Goal: Information Seeking & Learning: Obtain resource

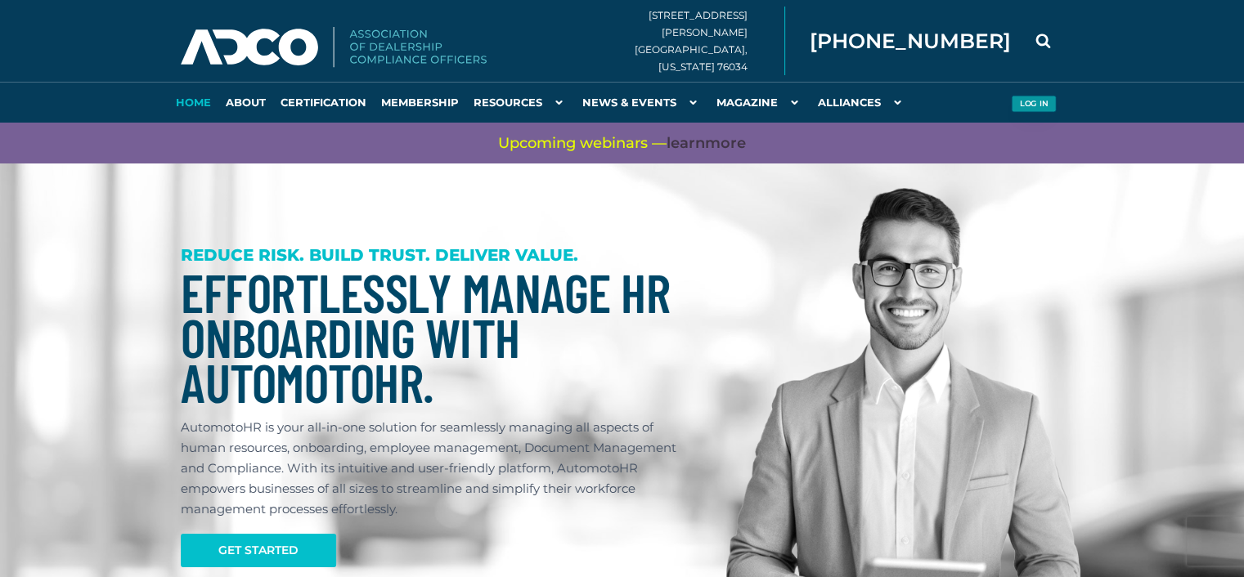
click at [1033, 101] on button "Log in" at bounding box center [1033, 104] width 45 height 17
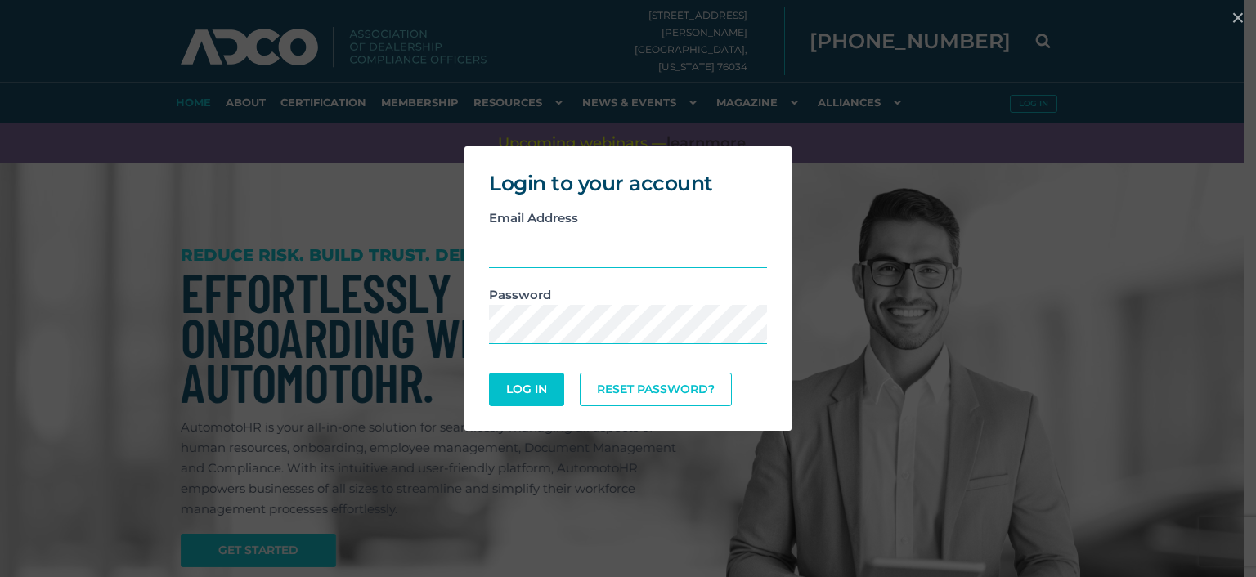
click at [545, 208] on div "Email Address" at bounding box center [628, 246] width 303 height 77
click at [545, 241] on input "email" at bounding box center [628, 248] width 278 height 40
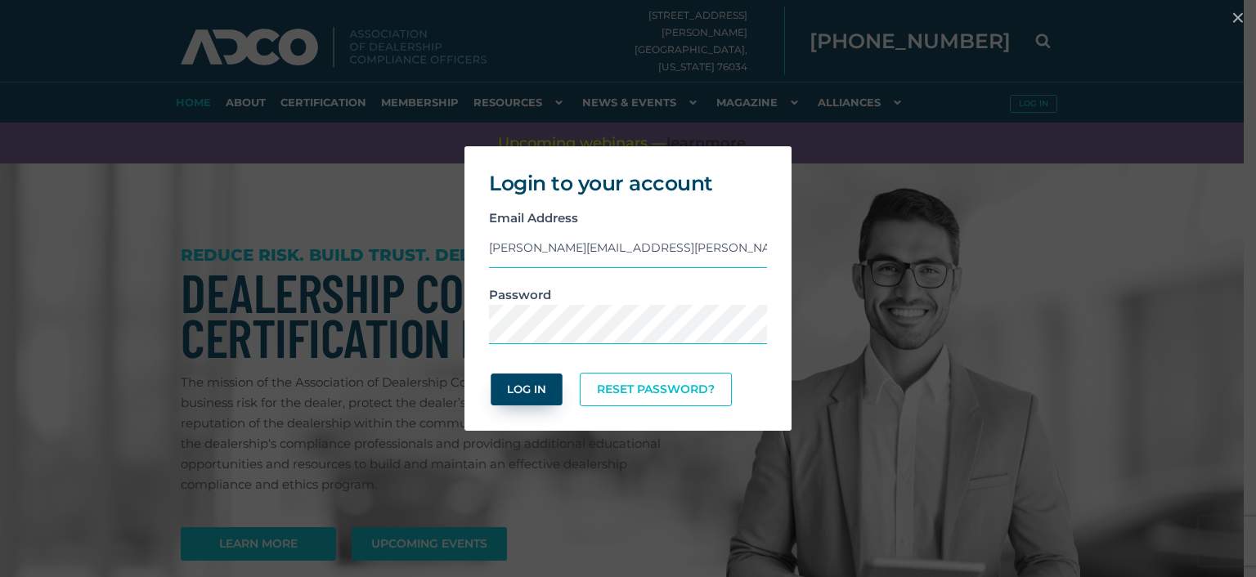
click at [550, 397] on button "Log In" at bounding box center [526, 390] width 71 height 32
click at [536, 397] on button "Log In" at bounding box center [526, 389] width 71 height 32
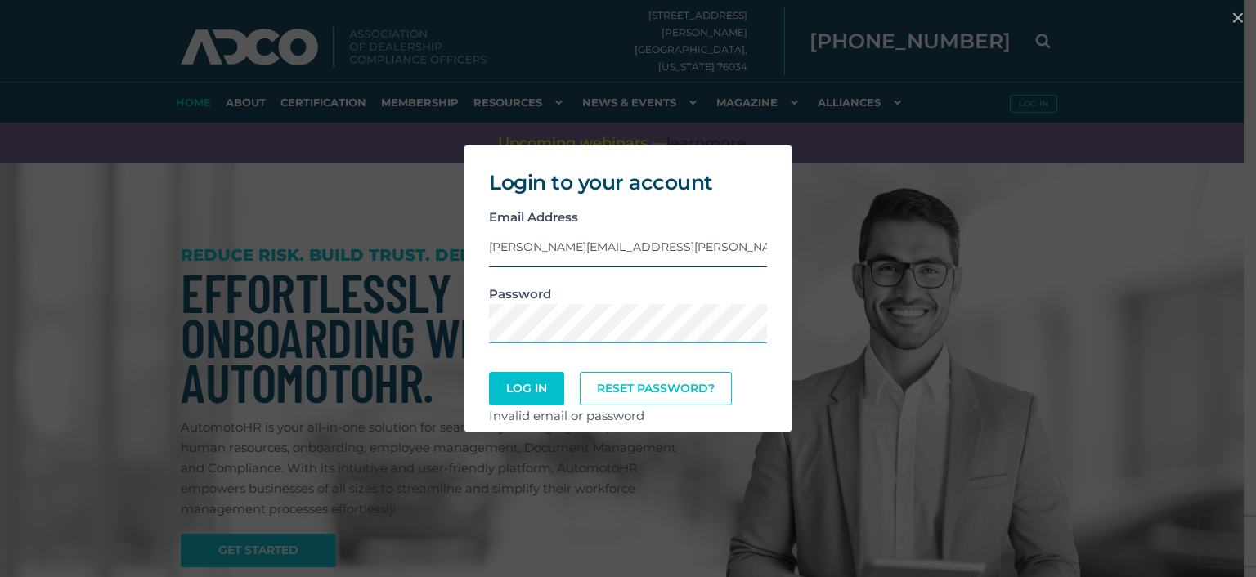
type input "lindseysanders40@gmail.com"
click at [554, 398] on button "Log In" at bounding box center [526, 389] width 71 height 32
click at [795, 170] on div "Login to your account Email Address lindseysanders40@gmail.com Password Log In …" at bounding box center [628, 288] width 1243 height 303
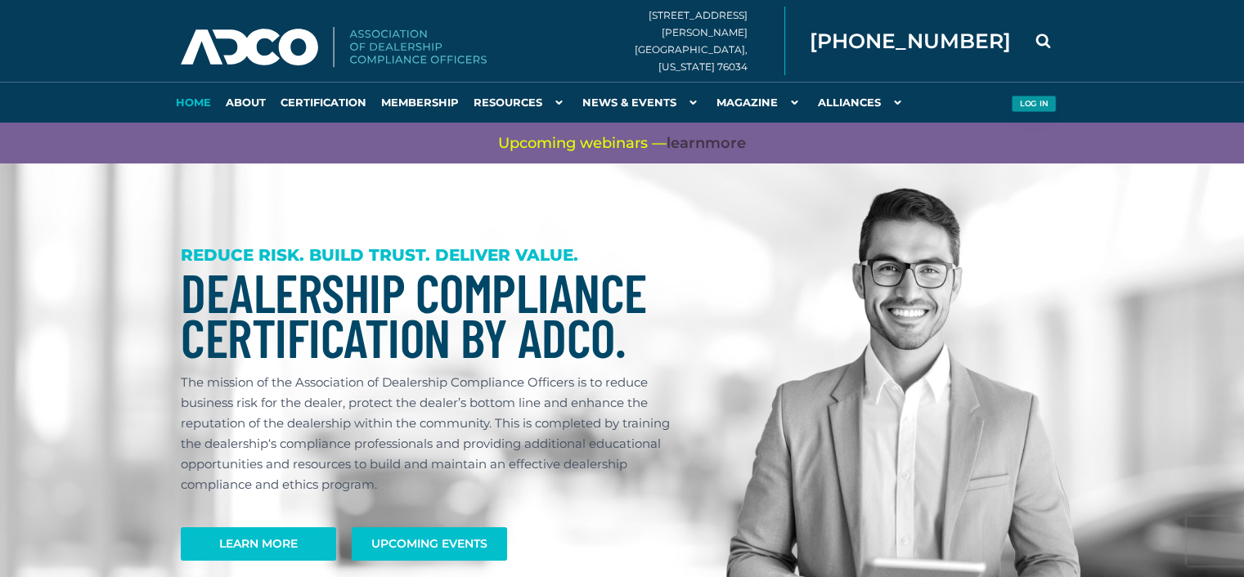
click at [1035, 101] on button "Log in" at bounding box center [1033, 104] width 45 height 17
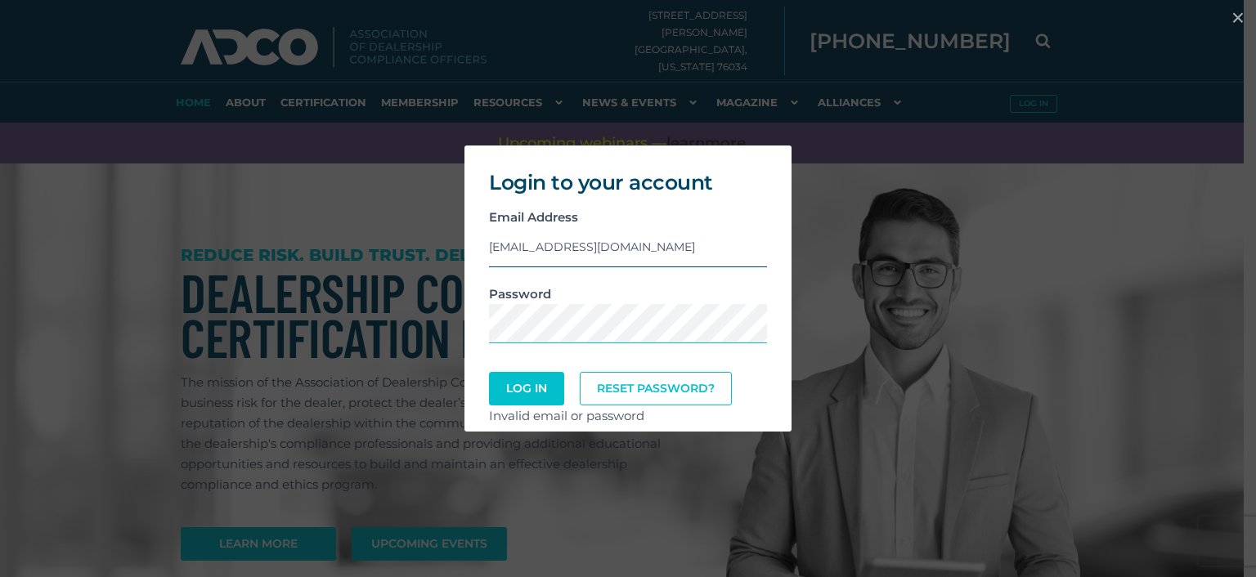
click at [556, 236] on input "lindseysanders40@gmail.com" at bounding box center [628, 247] width 278 height 40
click at [567, 258] on input "lindseysanders40@gmail.com" at bounding box center [628, 247] width 278 height 40
click at [546, 376] on button "Log In" at bounding box center [526, 389] width 71 height 32
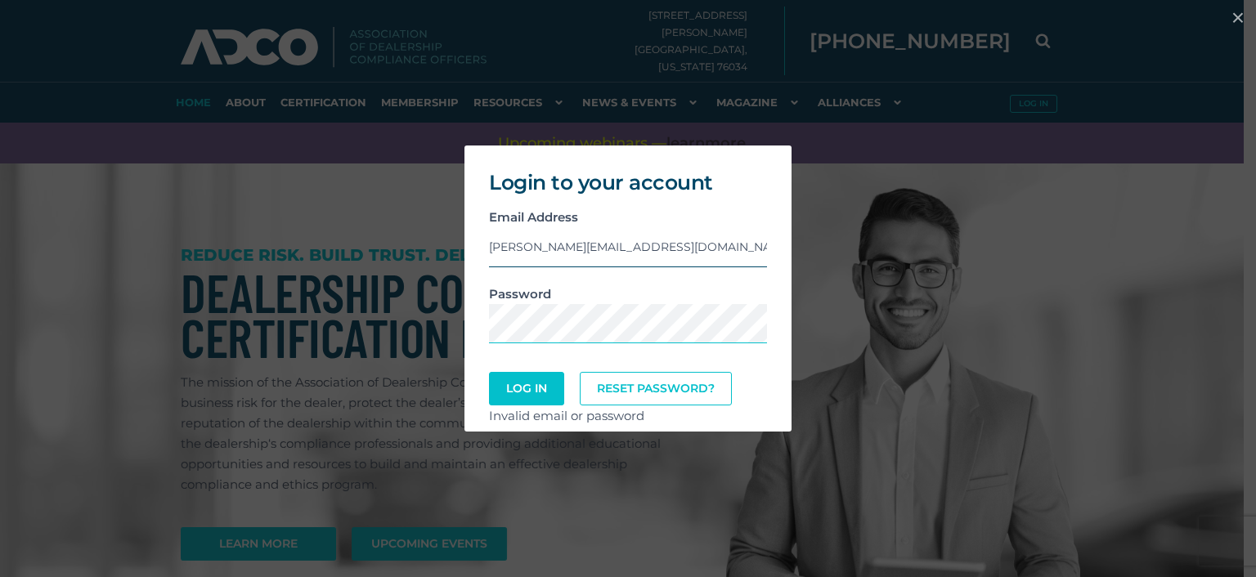
click at [617, 239] on input "krista@cannonmediatx.com" at bounding box center [628, 247] width 278 height 40
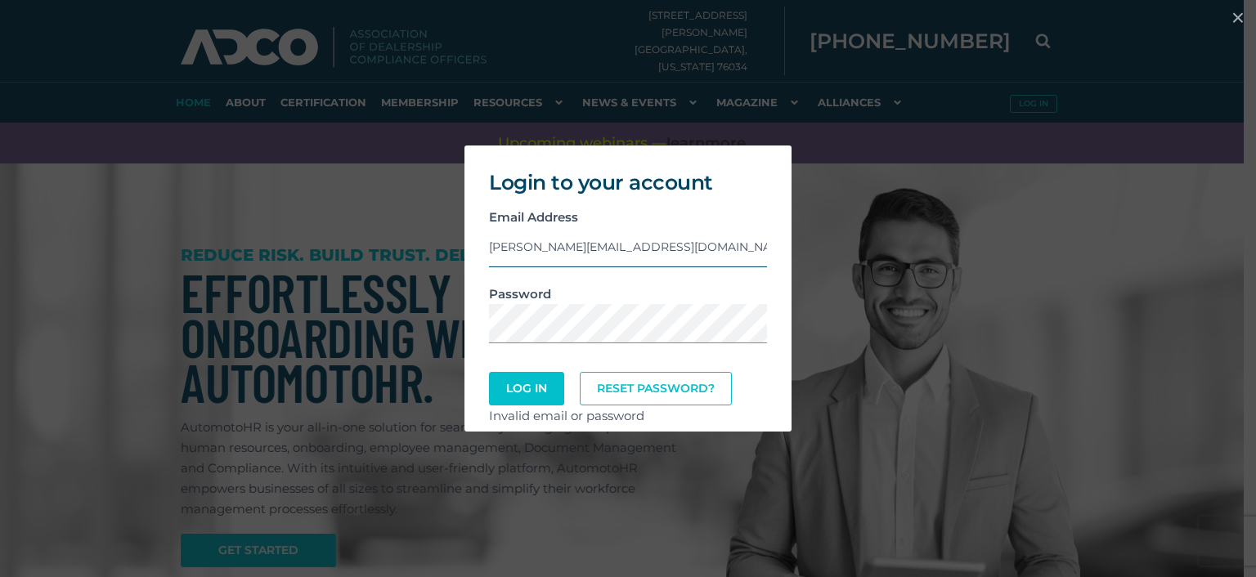
type input "lindsey.sanders@adcocommunity.com"
click at [540, 381] on button "Log In" at bounding box center [526, 389] width 71 height 32
click at [641, 397] on link "Reset Password?" at bounding box center [656, 389] width 145 height 32
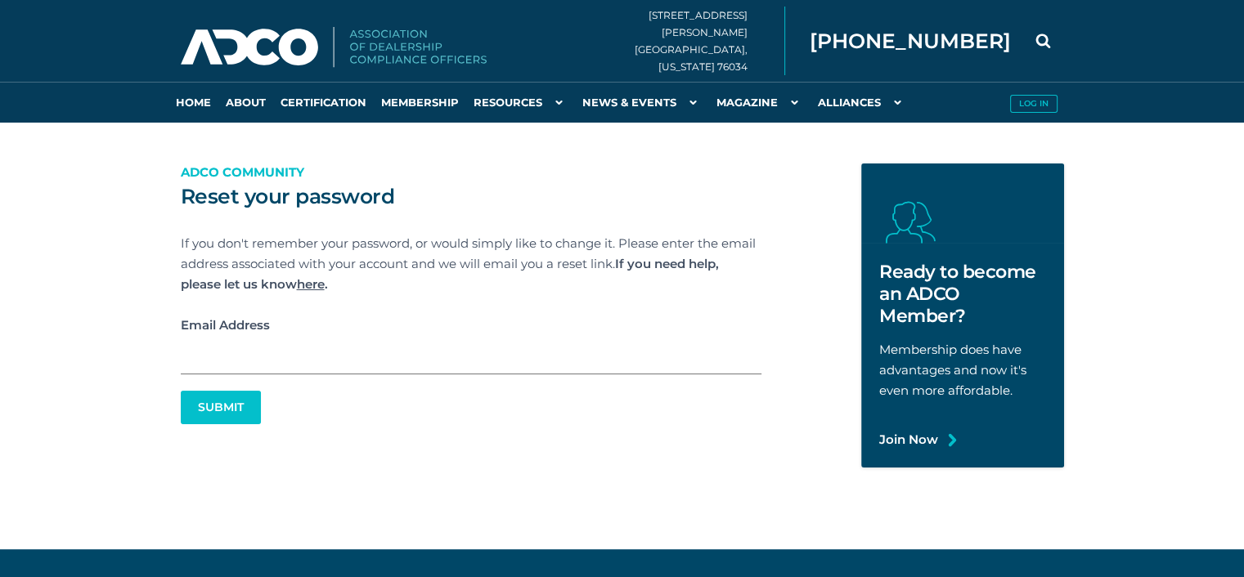
click at [468, 362] on input "Email Address" at bounding box center [471, 354] width 581 height 39
type input "[PERSON_NAME][EMAIL_ADDRESS][PERSON_NAME][DOMAIN_NAME]"
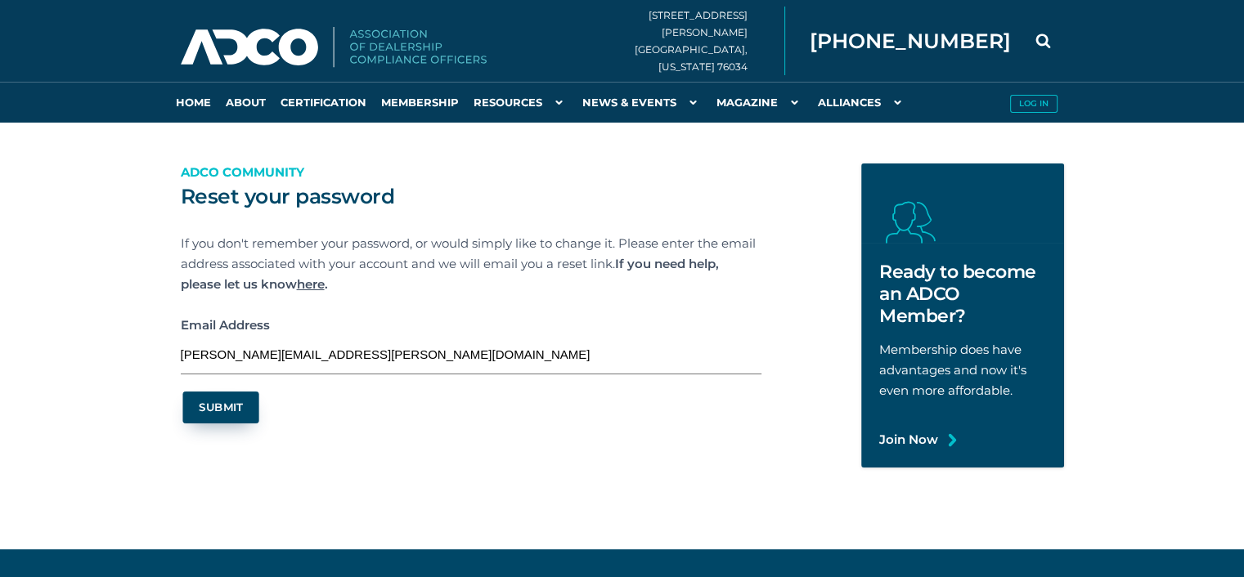
click at [229, 397] on button "Submit" at bounding box center [220, 408] width 76 height 32
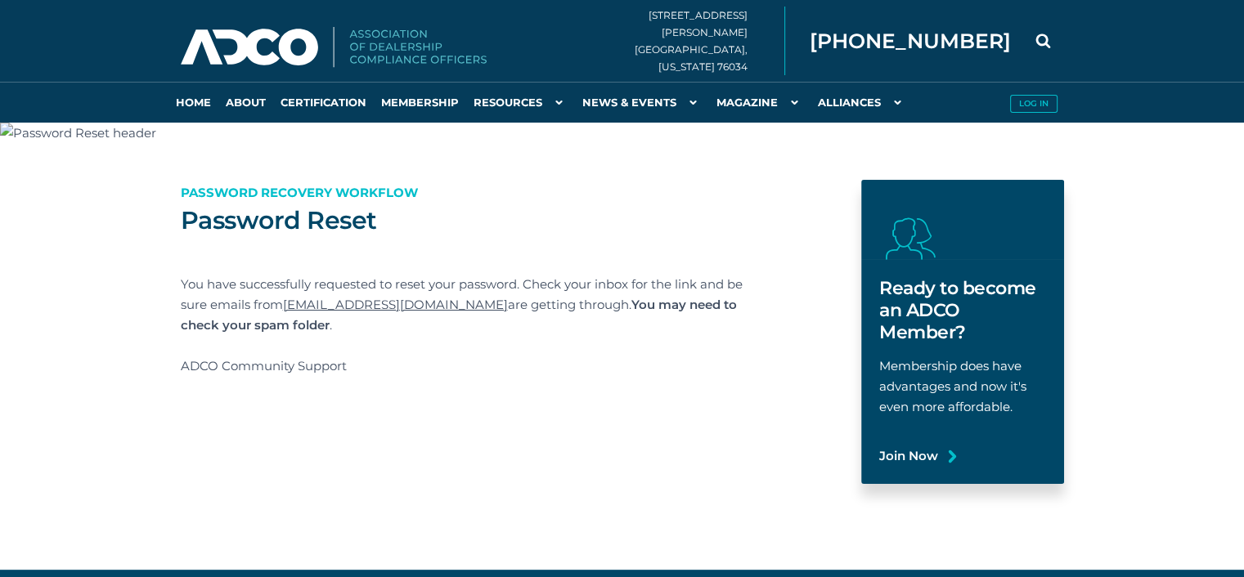
click at [864, 209] on icon at bounding box center [962, 219] width 203 height 79
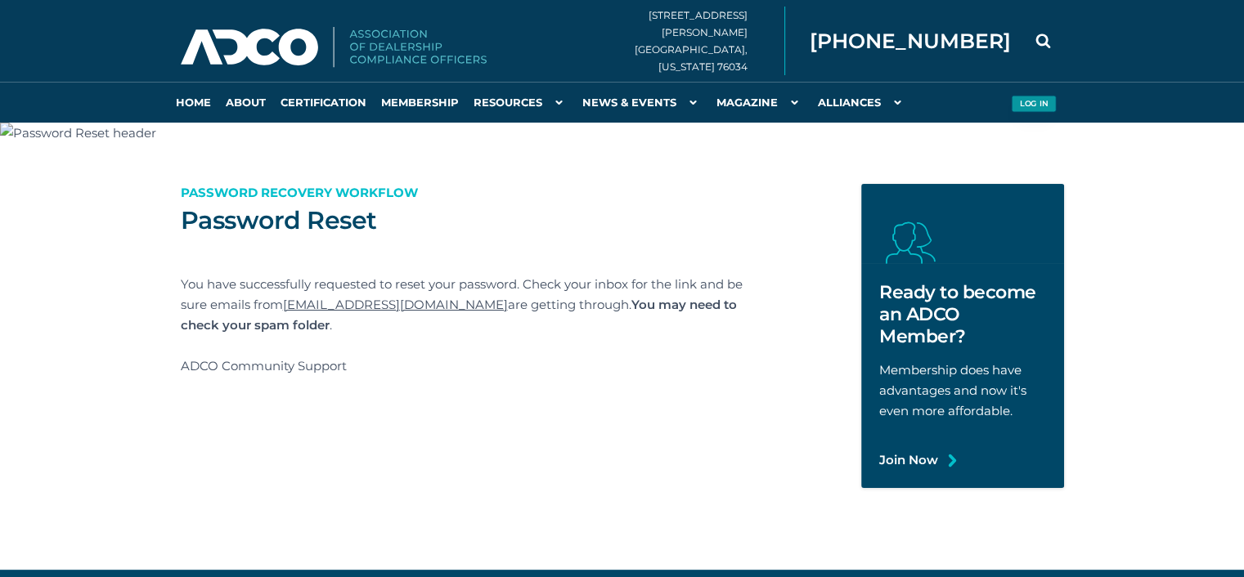
click at [1043, 105] on button "Log in" at bounding box center [1033, 104] width 45 height 17
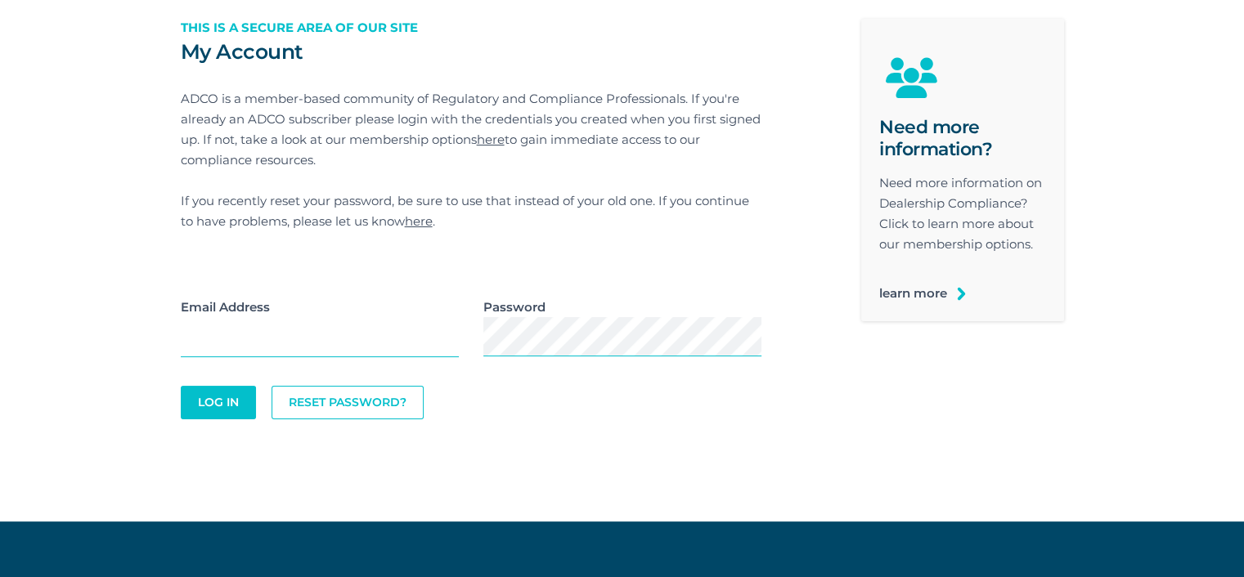
scroll to position [109, 0]
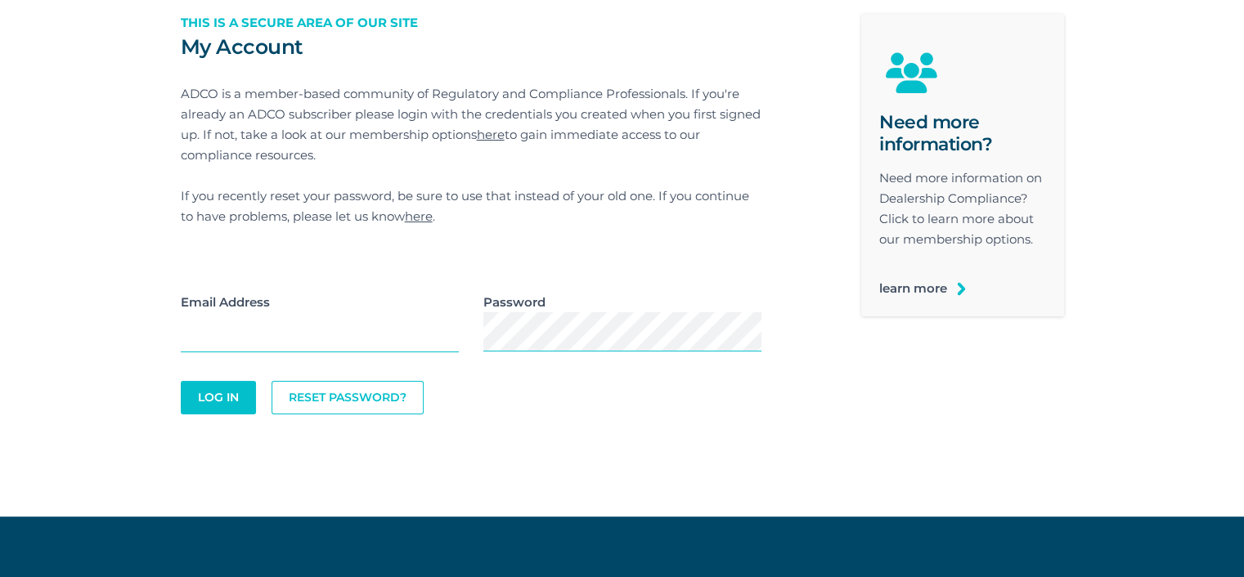
click at [357, 361] on div "Email Address" at bounding box center [319, 330] width 303 height 77
click at [363, 323] on input "email" at bounding box center [320, 332] width 278 height 40
drag, startPoint x: 442, startPoint y: 281, endPoint x: 429, endPoint y: 284, distance: 14.1
click at [429, 281] on div "My Account This is a secure area of our site ADCO is a member-based community o…" at bounding box center [470, 224] width 605 height 421
click at [402, 351] on div "Email Address" at bounding box center [319, 330] width 303 height 77
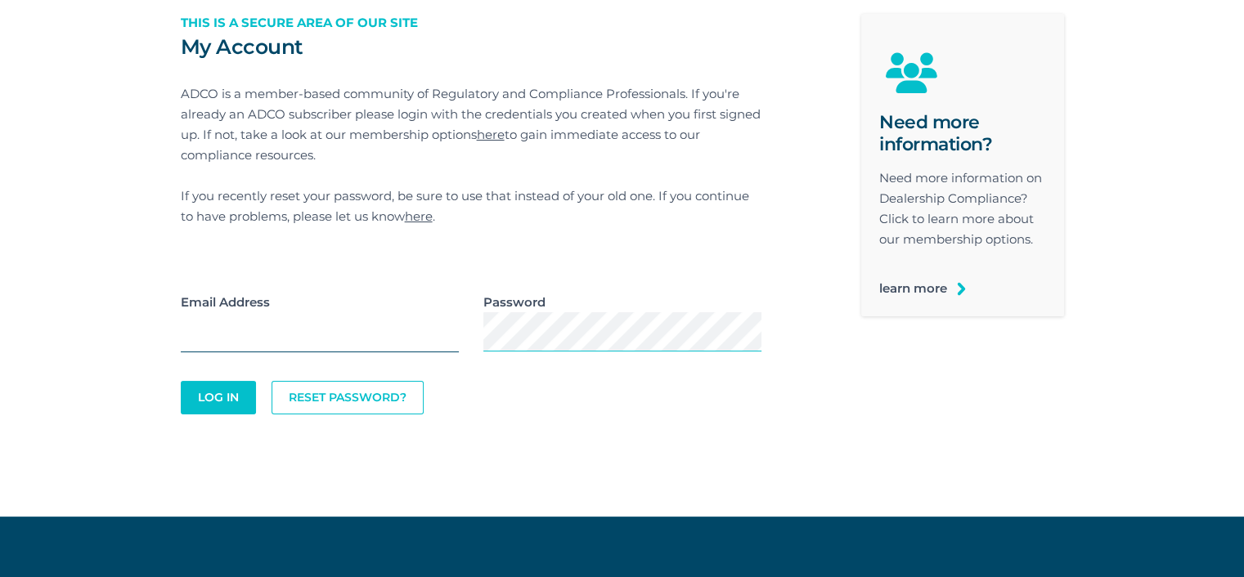
click at [397, 334] on input "email" at bounding box center [320, 332] width 278 height 40
type input "lindsey.sanders@adcocommunity.com"
click at [432, 335] on div "Email Address lindsey.sanders@adcocommunity.com Password" at bounding box center [470, 330] width 605 height 77
click at [181, 381] on button "Log In" at bounding box center [218, 398] width 75 height 34
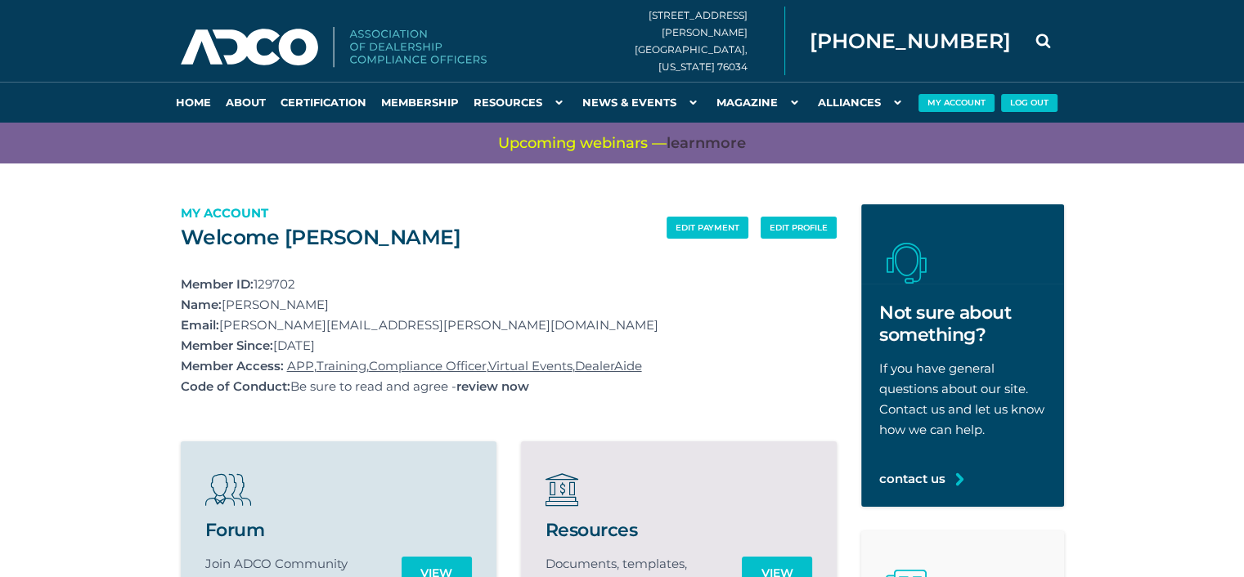
click at [55, 350] on section "edit payment edit profile Welcome [PERSON_NAME] My Account Member ID: 129702 Na…" at bounding box center [622, 550] width 1244 height 772
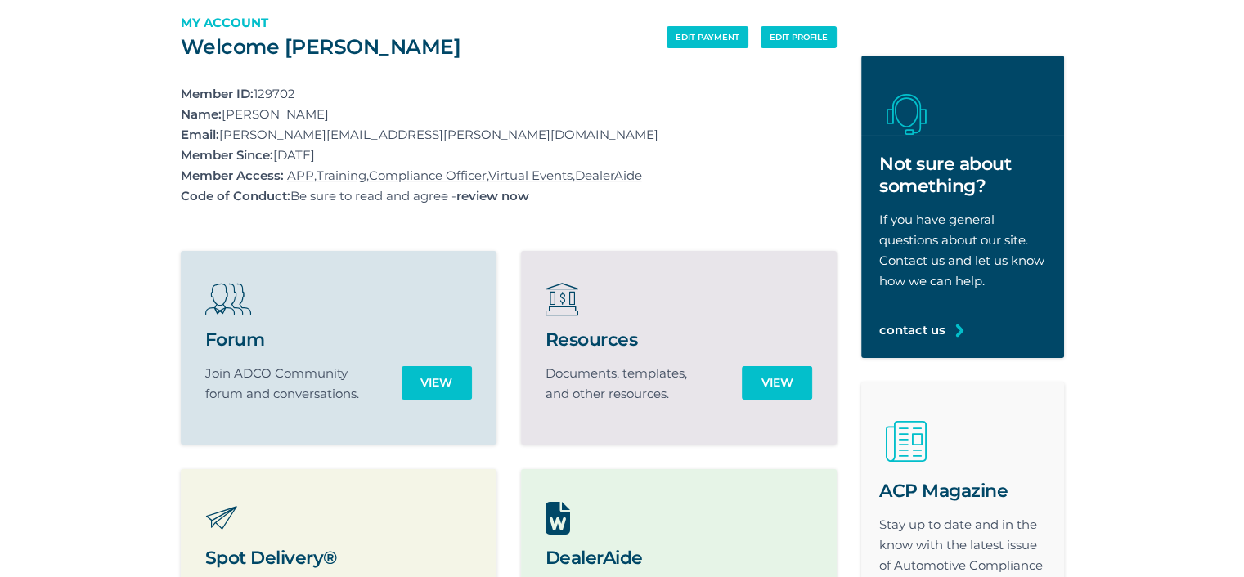
scroll to position [164, 0]
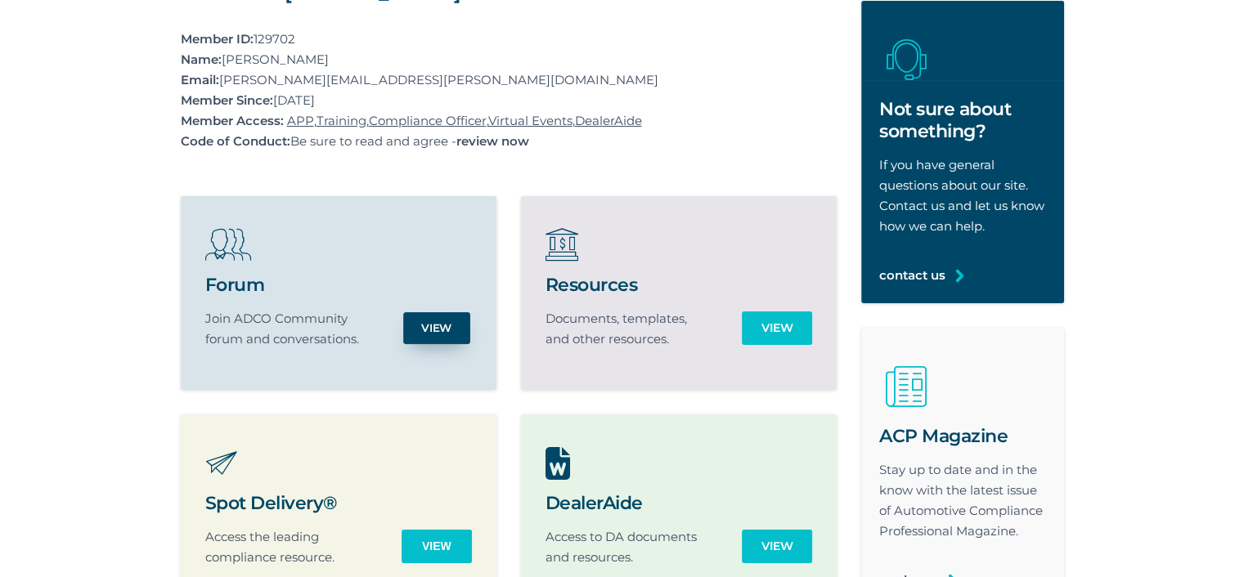
click at [449, 337] on link "View" at bounding box center [436, 328] width 67 height 32
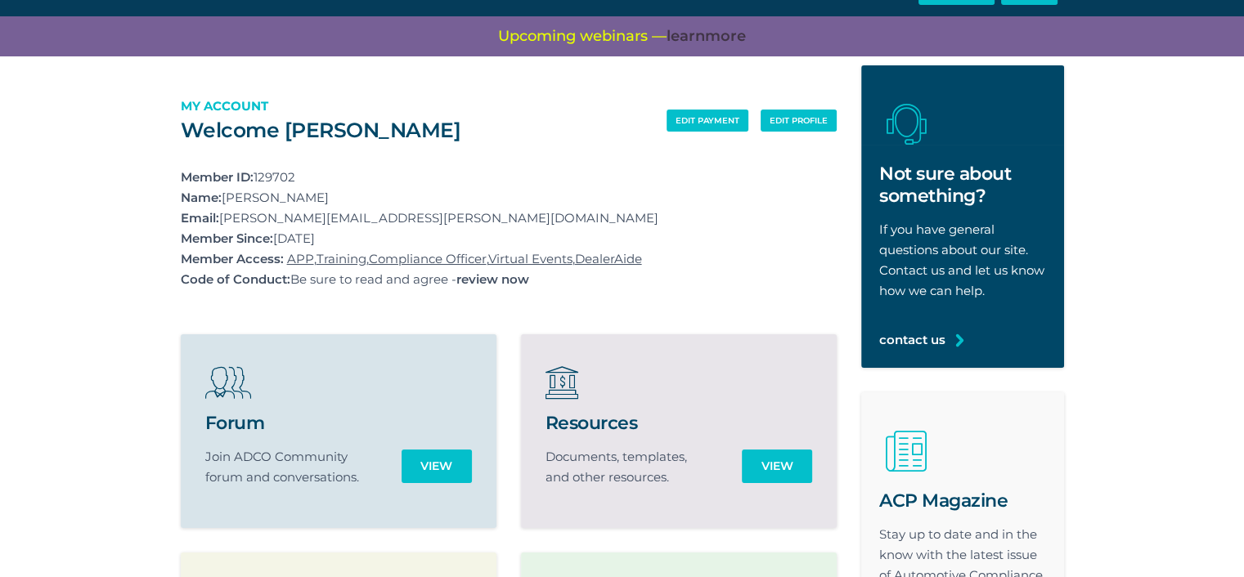
scroll to position [0, 0]
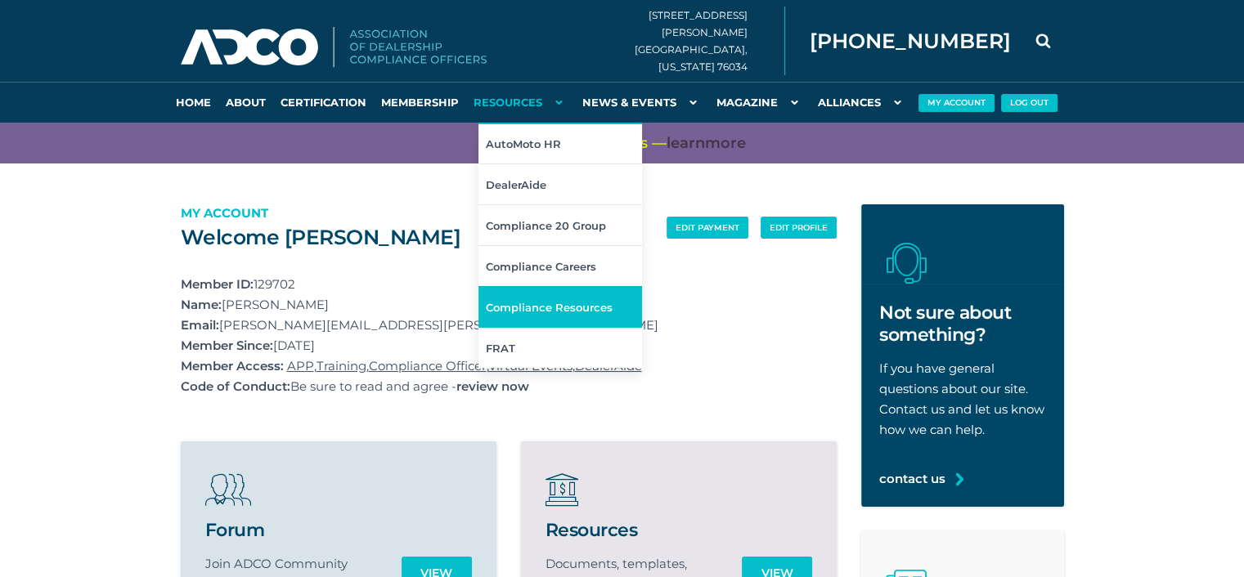
click at [535, 317] on link "Compliance Resources" at bounding box center [560, 306] width 164 height 41
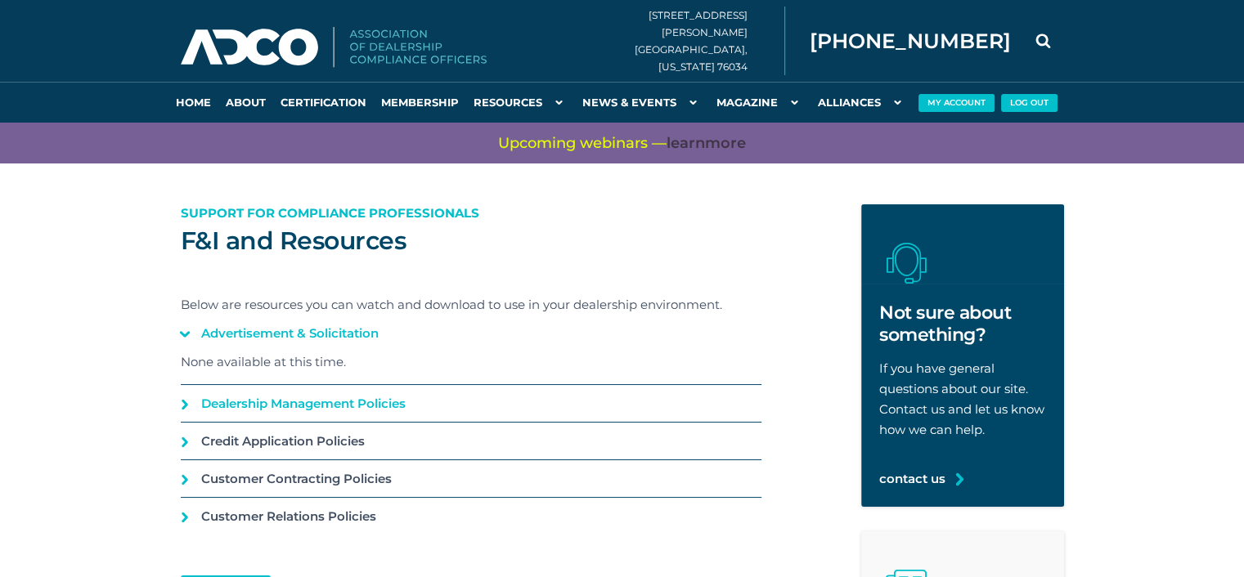
click at [182, 401] on link "Dealership Management Policies" at bounding box center [471, 403] width 581 height 37
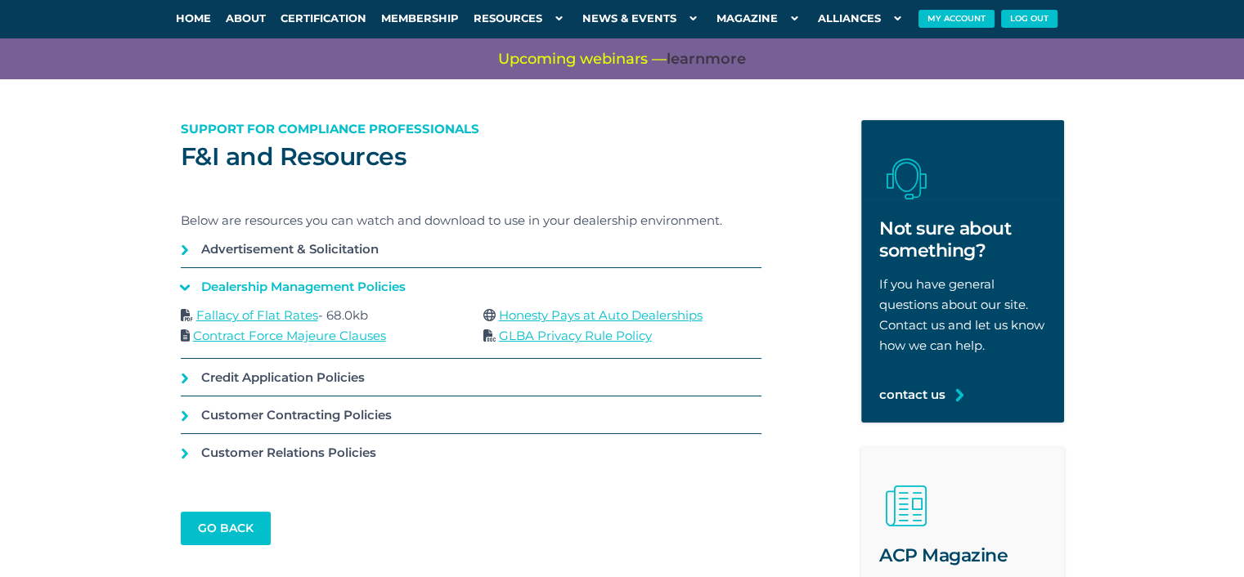
scroll to position [109, 0]
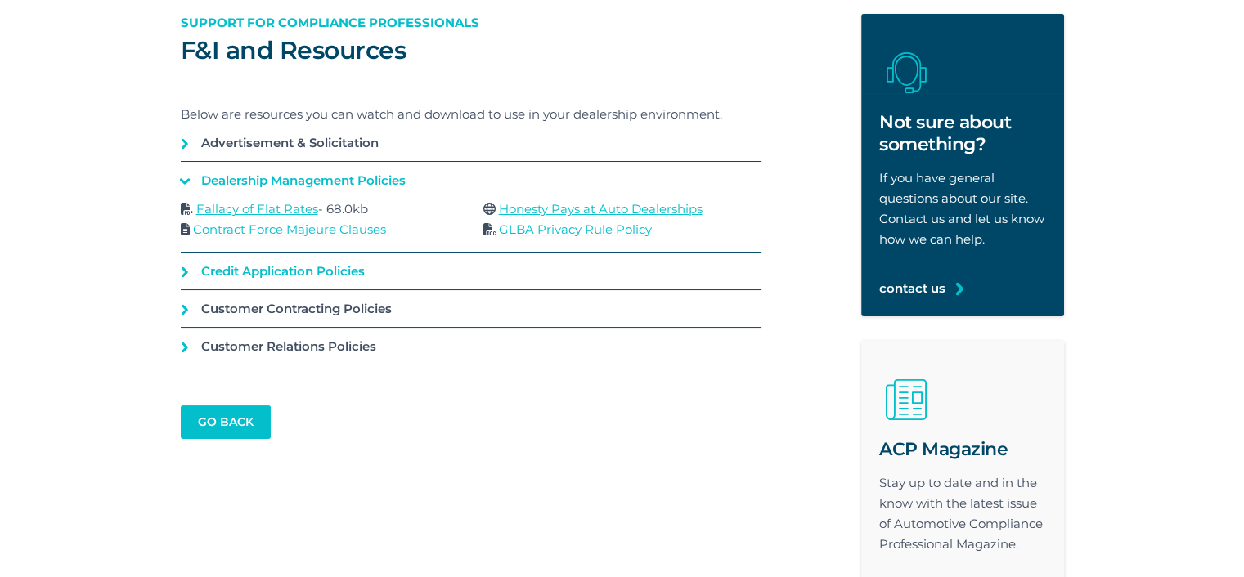
click at [185, 271] on link "Credit Application Policies" at bounding box center [471, 271] width 581 height 37
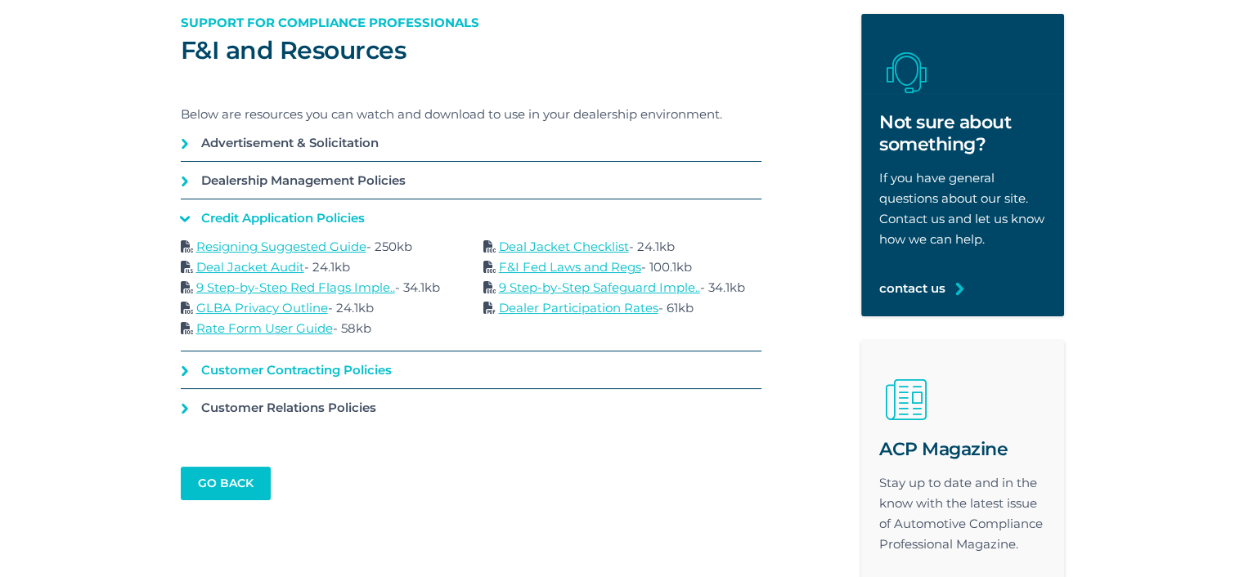
click at [181, 372] on link "Customer Contracting Policies" at bounding box center [471, 370] width 581 height 37
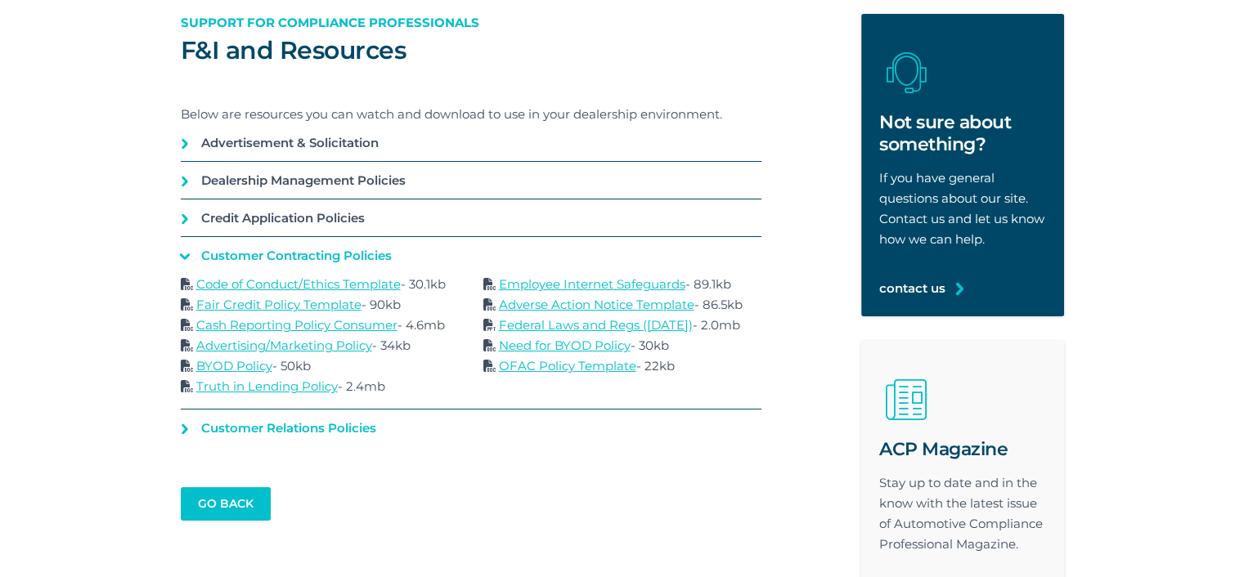
click at [187, 418] on link "Customer Relations Policies" at bounding box center [471, 428] width 581 height 37
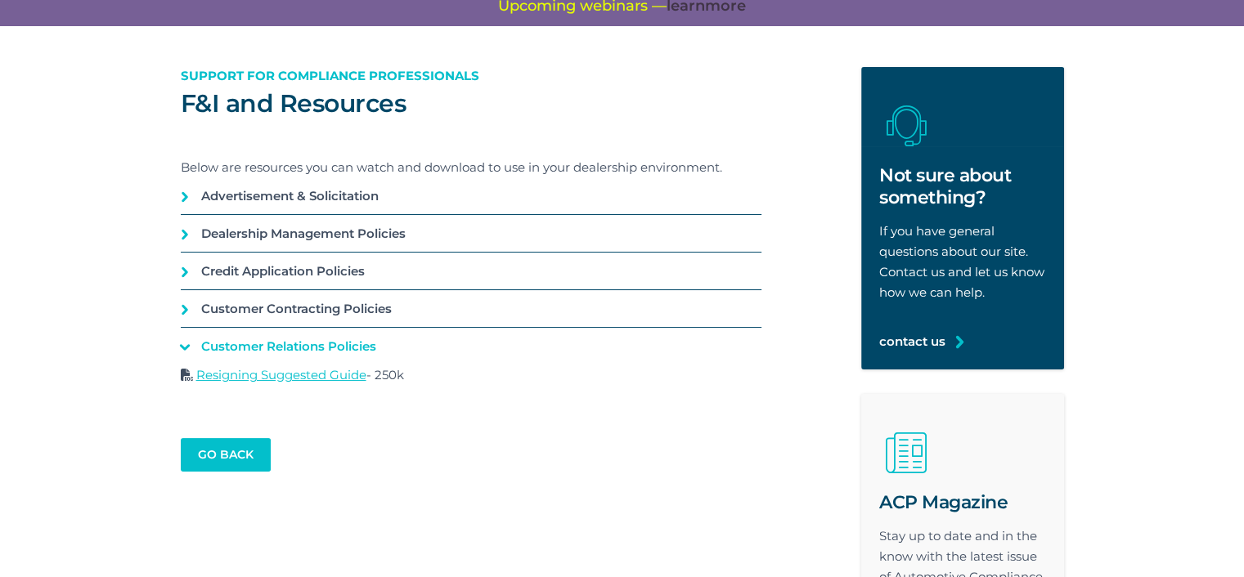
scroll to position [0, 0]
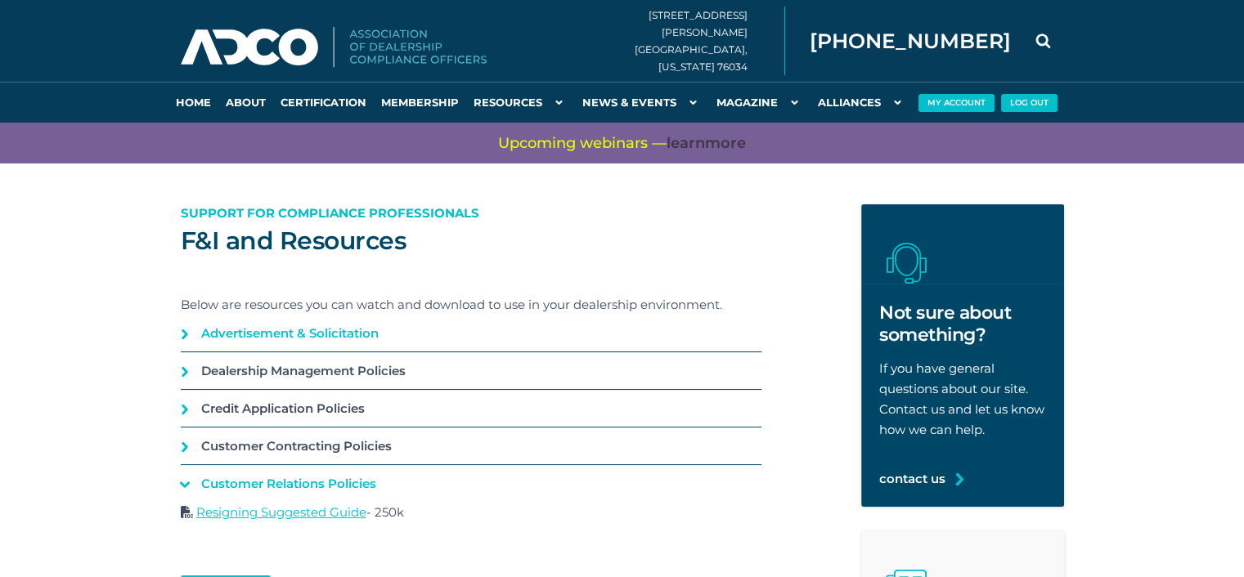
click at [182, 339] on link "Advertisement & Solicitation" at bounding box center [471, 333] width 581 height 37
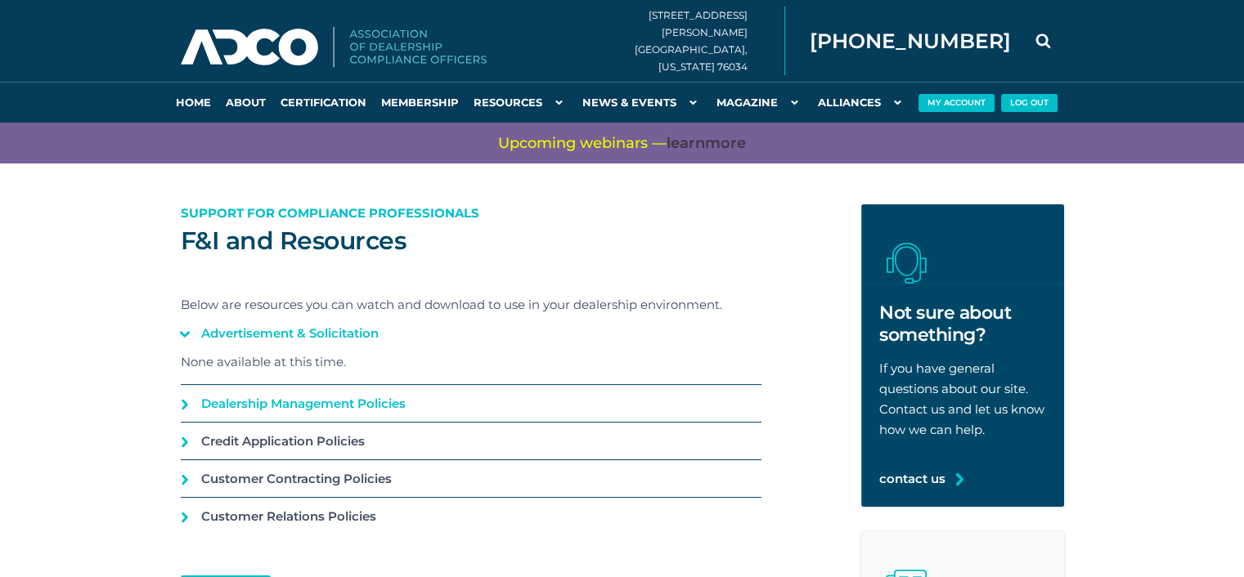
click at [184, 398] on link "Dealership Management Policies" at bounding box center [471, 403] width 581 height 37
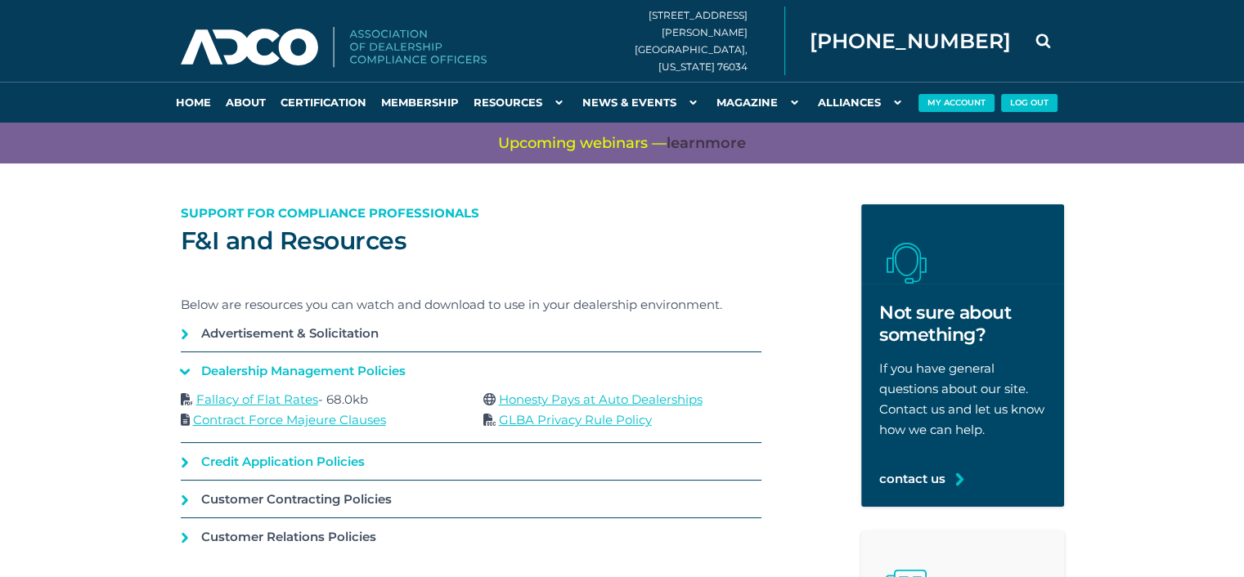
click at [181, 466] on link "Credit Application Policies" at bounding box center [471, 461] width 581 height 37
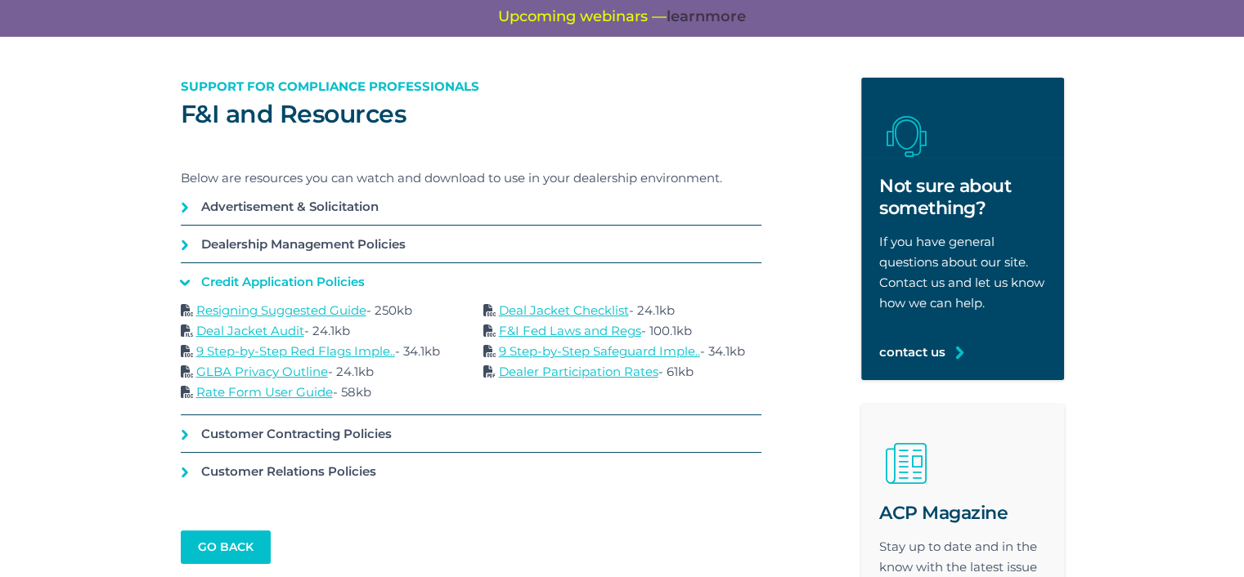
scroll to position [109, 0]
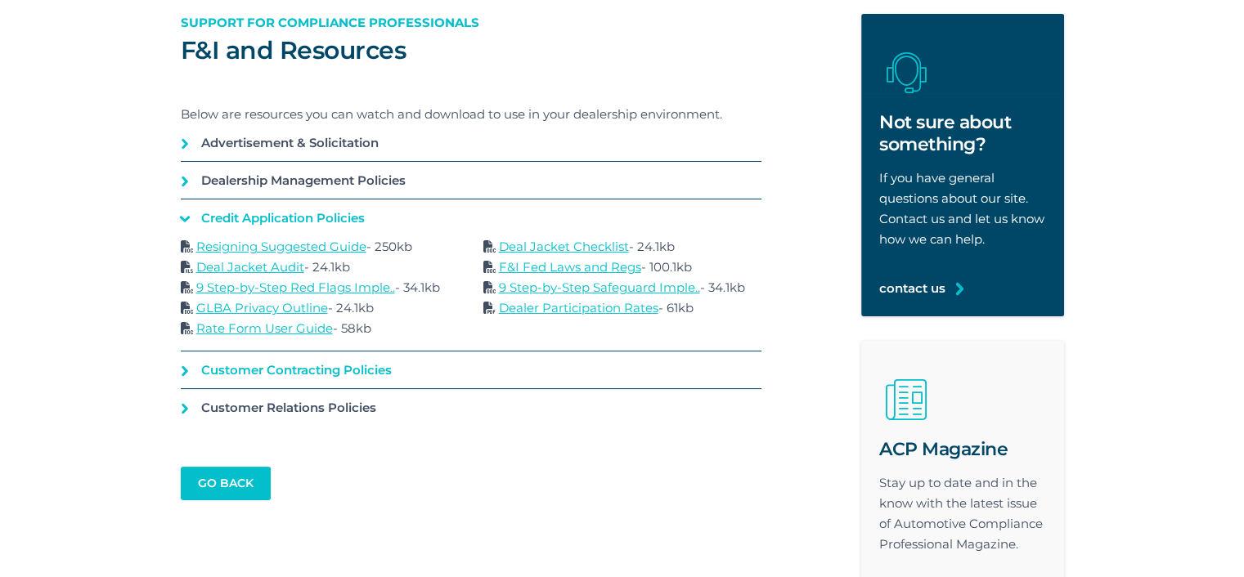
click at [182, 370] on link "Customer Contracting Policies" at bounding box center [471, 370] width 581 height 37
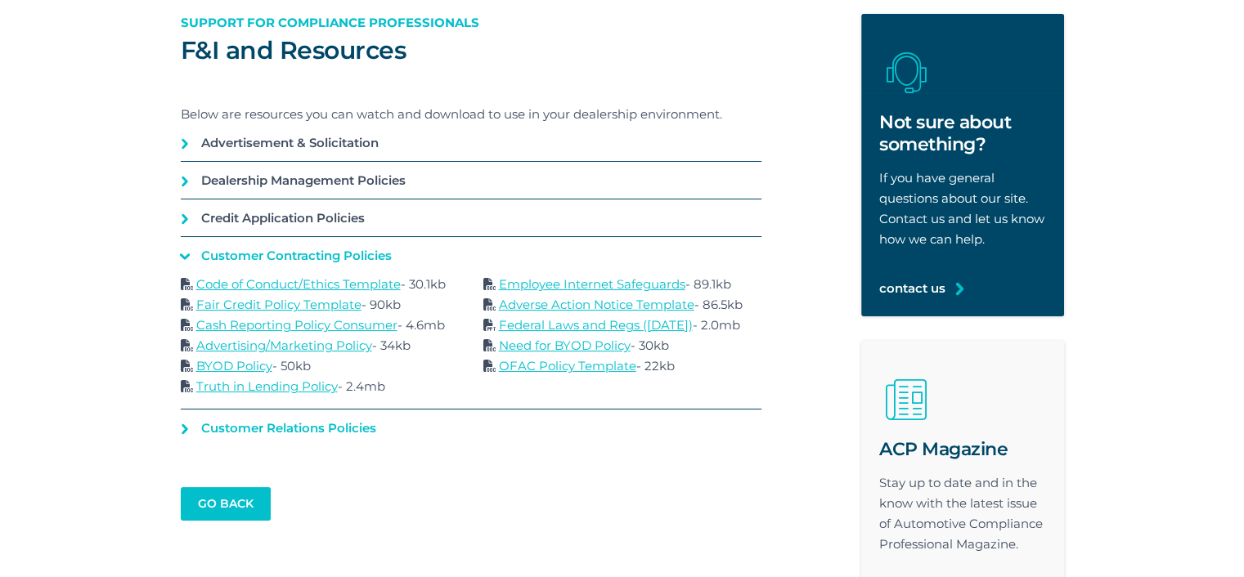
click at [181, 432] on link "Customer Relations Policies" at bounding box center [471, 428] width 581 height 37
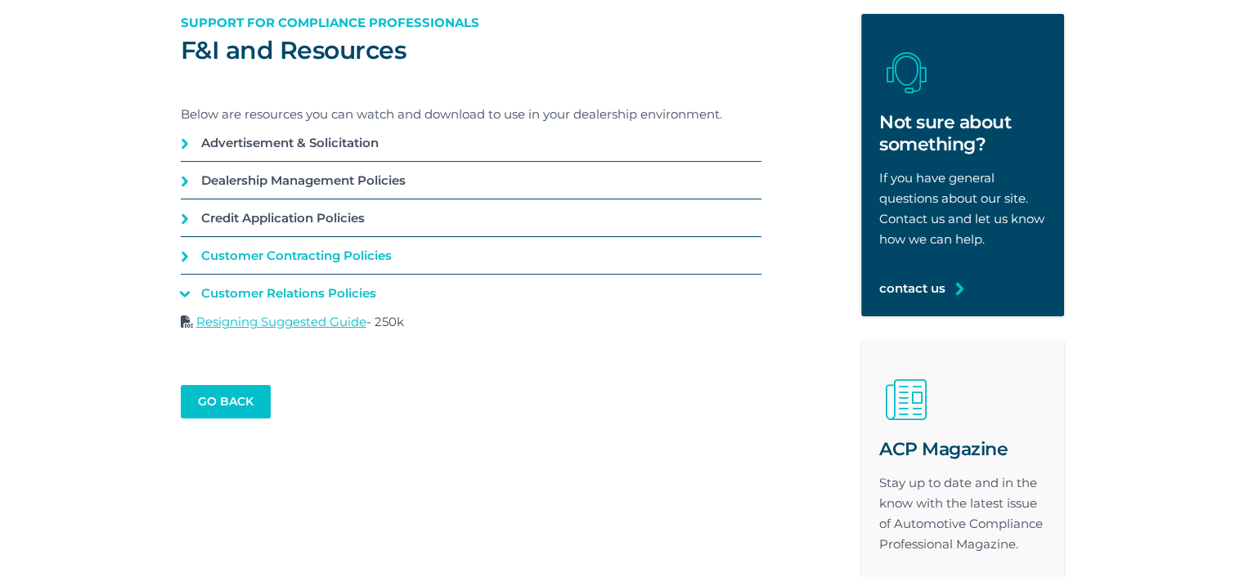
click at [182, 265] on link "Customer Contracting Policies" at bounding box center [471, 255] width 581 height 37
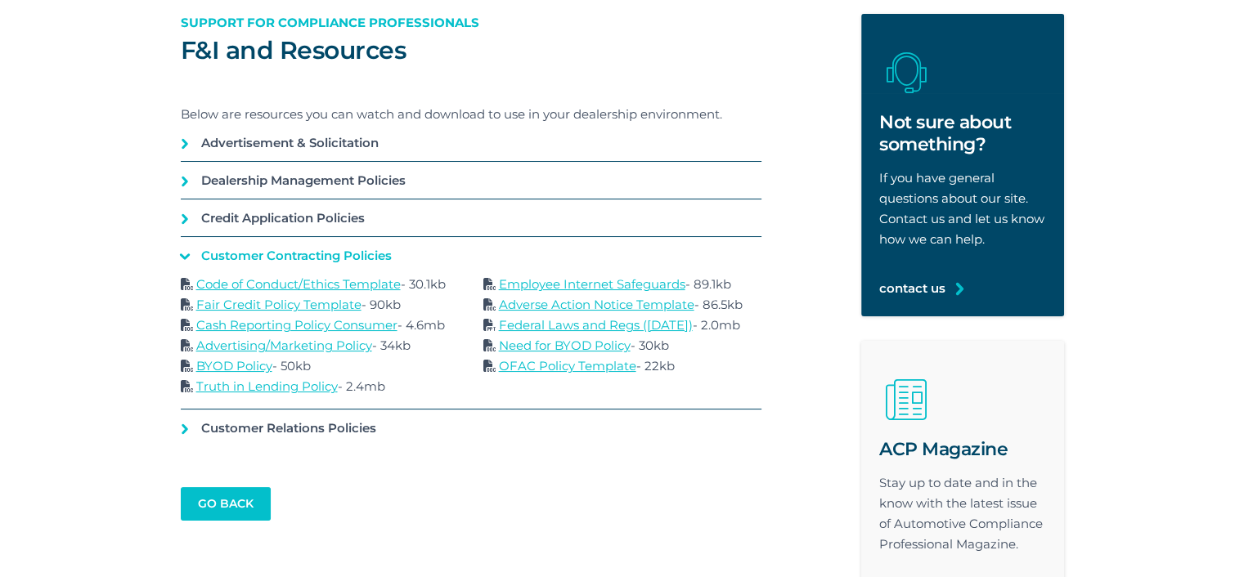
click at [286, 283] on link "Code of Conduct/Ethics Template" at bounding box center [298, 284] width 204 height 16
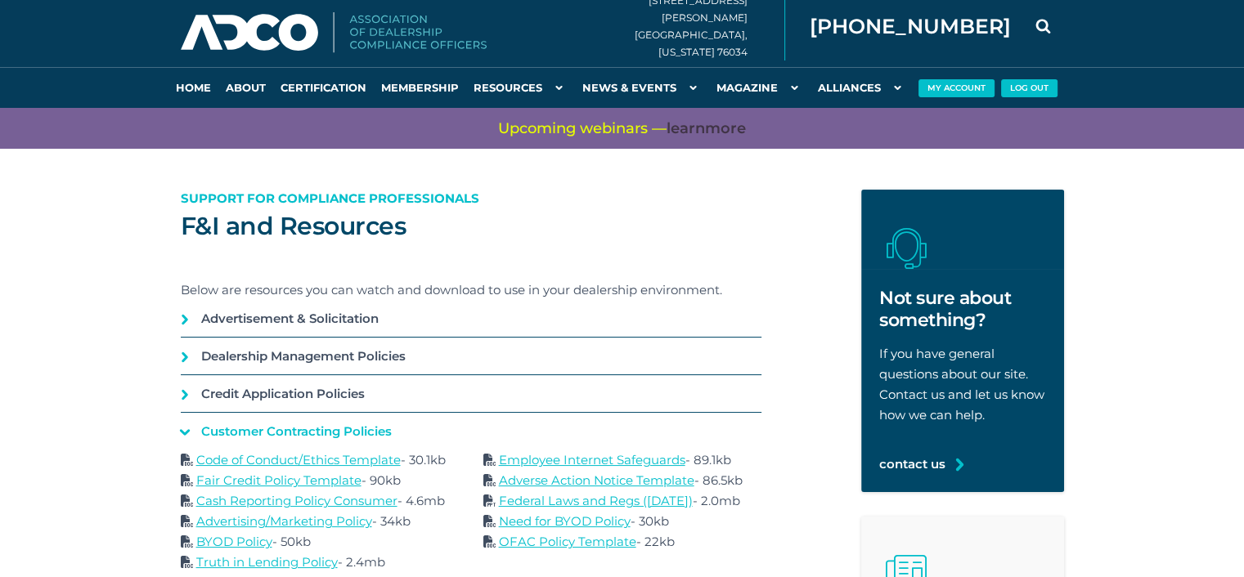
scroll to position [0, 0]
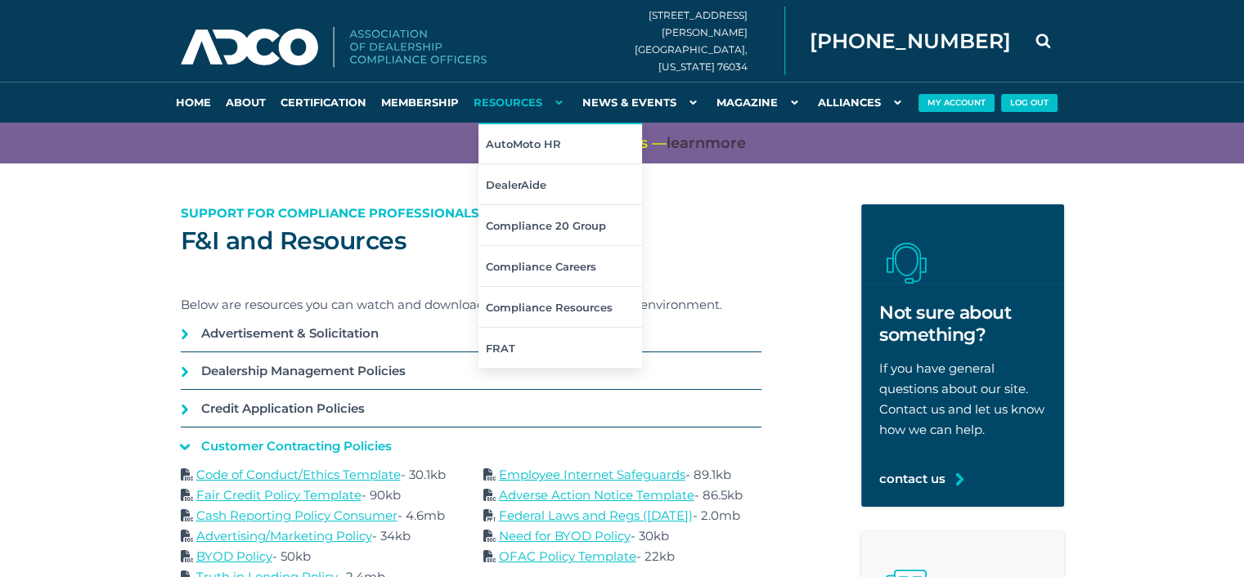
click at [504, 110] on link "Resources" at bounding box center [520, 102] width 109 height 41
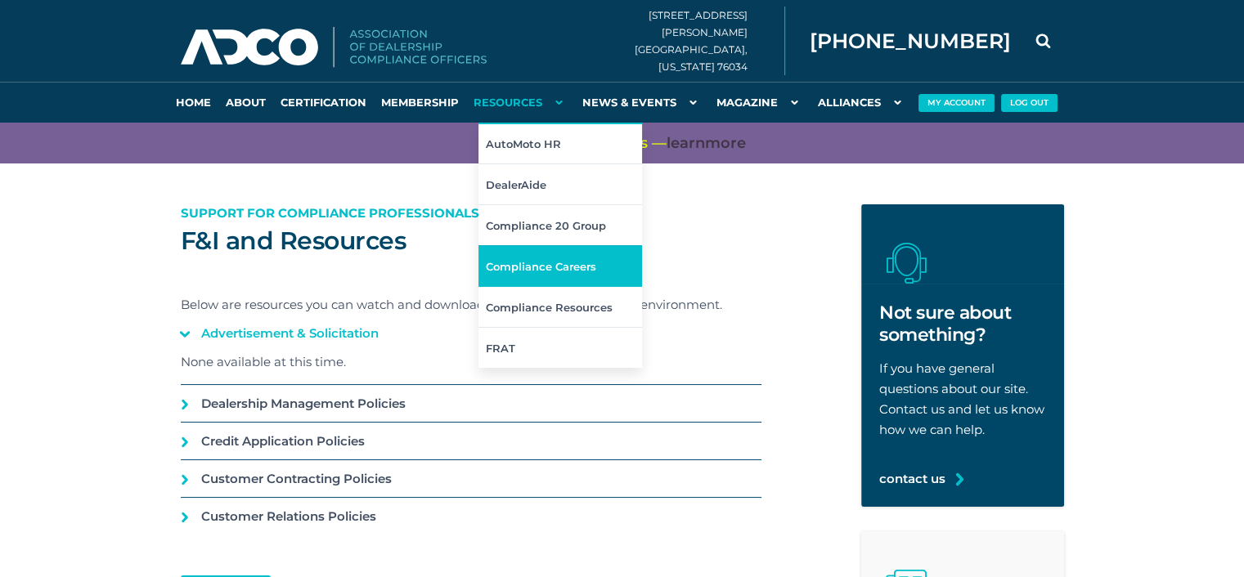
click at [525, 254] on link "Compliance Careers" at bounding box center [560, 265] width 164 height 41
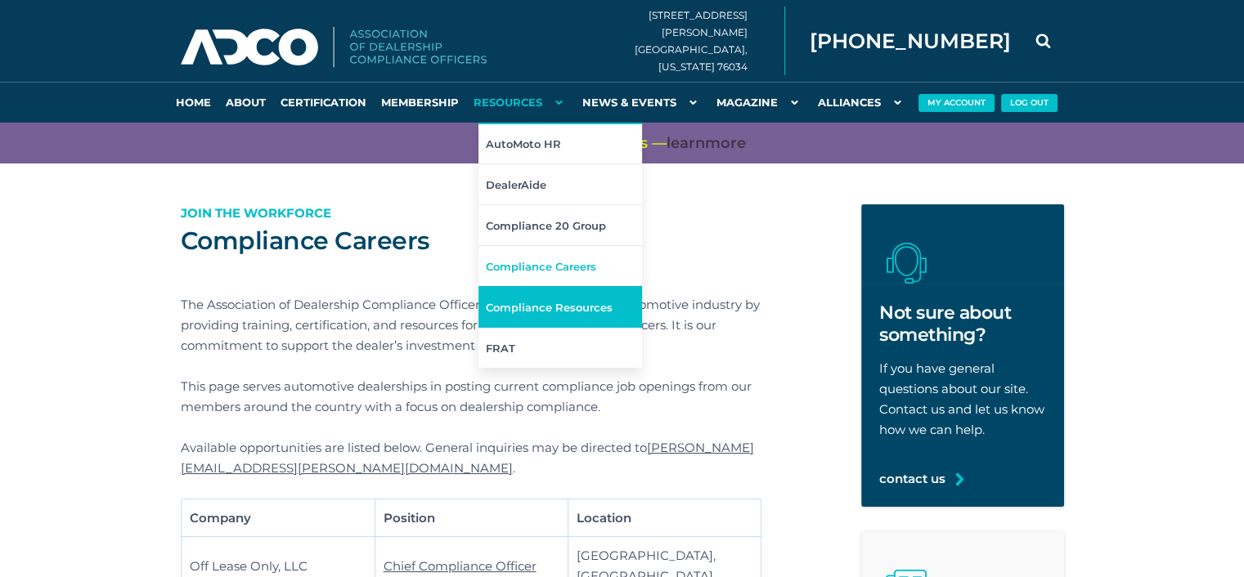
click at [552, 313] on link "Compliance Resources" at bounding box center [560, 306] width 164 height 41
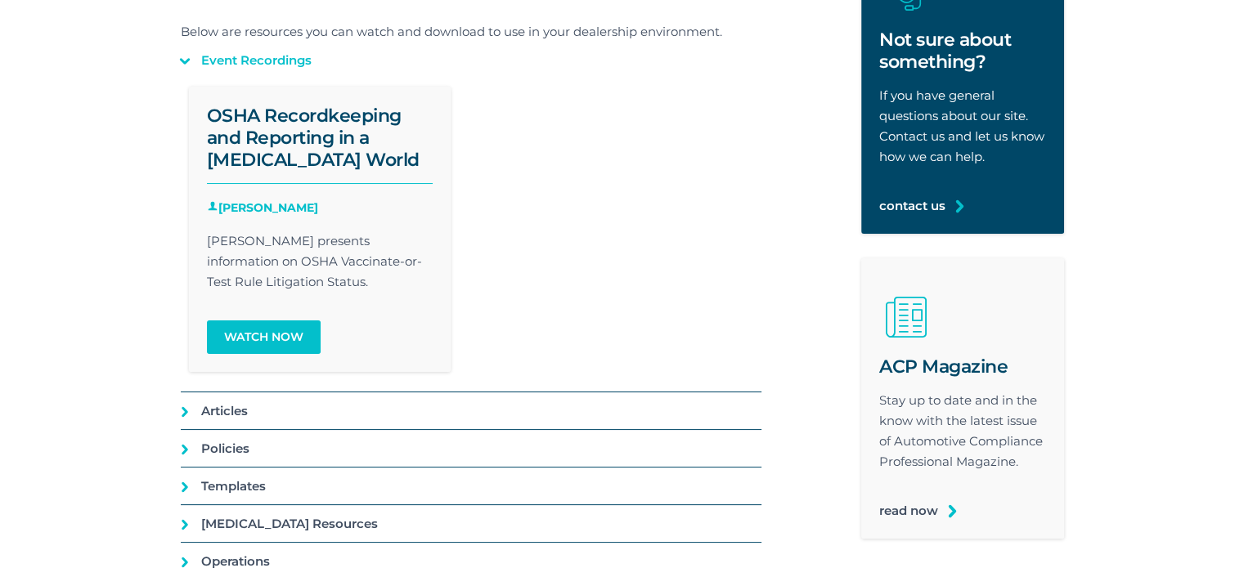
scroll to position [164, 0]
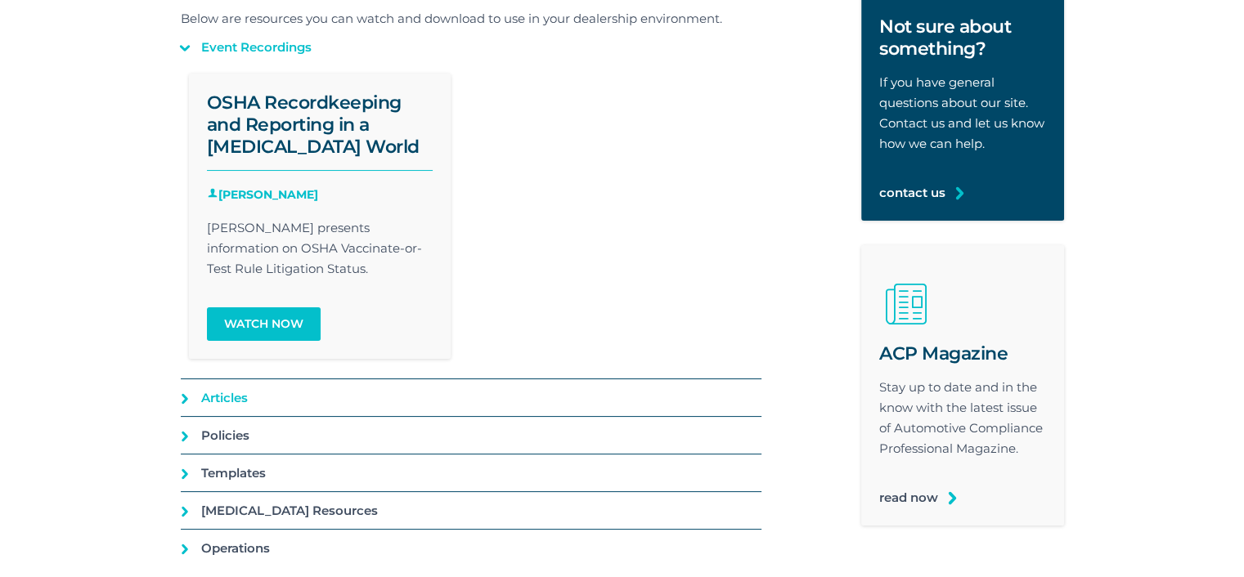
click at [186, 400] on link "Articles" at bounding box center [471, 397] width 581 height 37
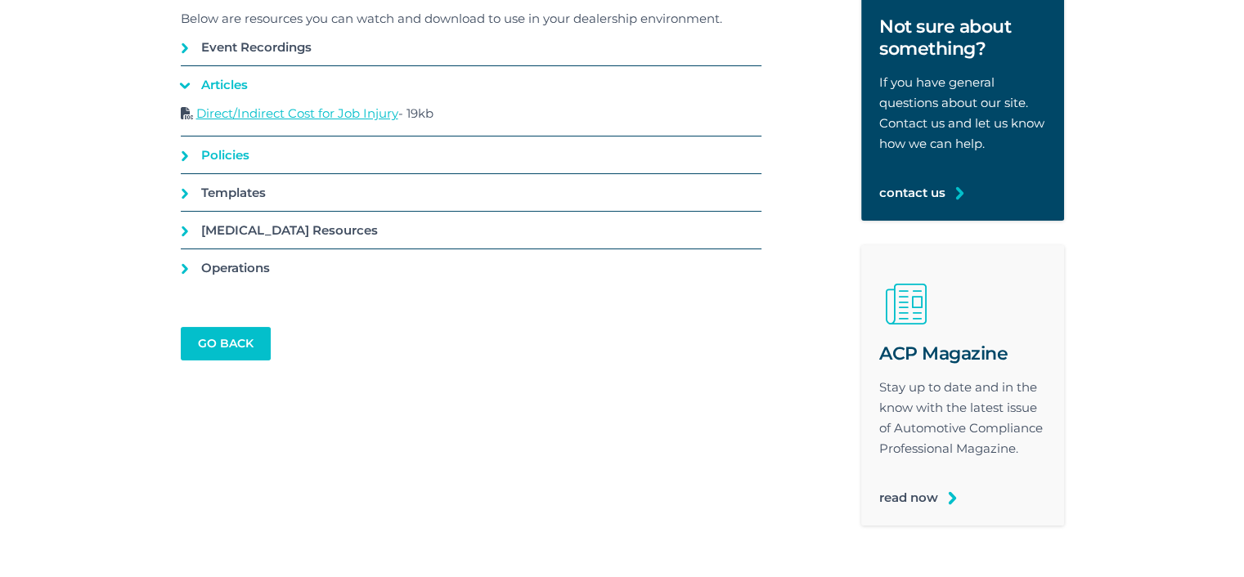
click at [203, 161] on link "Policies" at bounding box center [471, 155] width 581 height 37
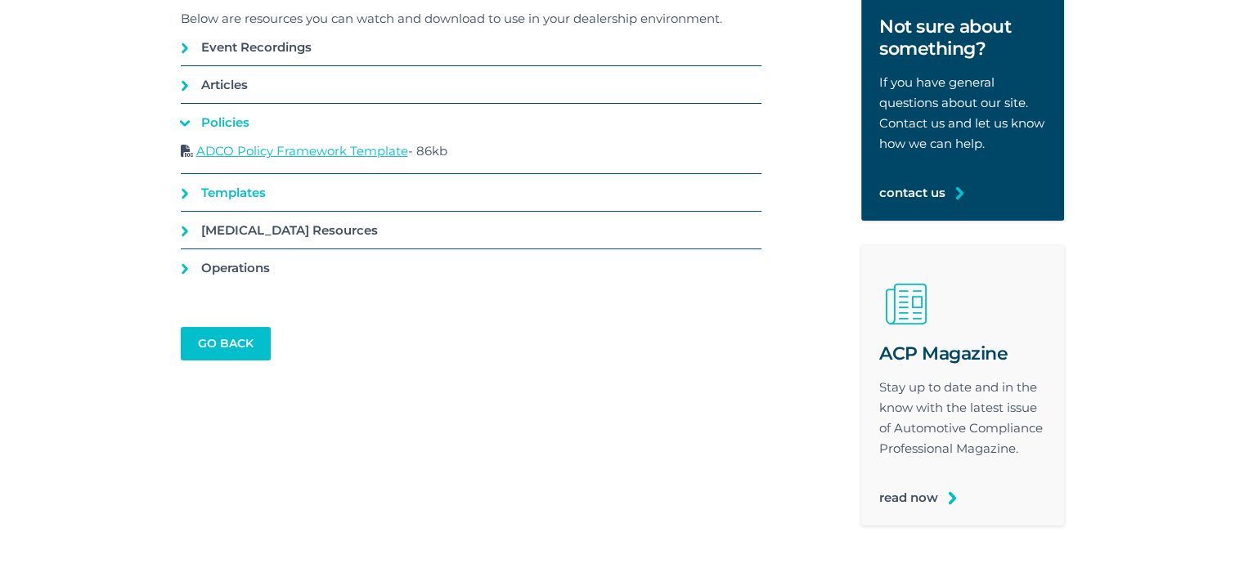
click at [199, 173] on ul "Event Recordings OSHA Recordkeeping and Reporting in a [MEDICAL_DATA] World [PE…" at bounding box center [471, 158] width 581 height 258
click at [199, 183] on link "Templates" at bounding box center [471, 192] width 581 height 37
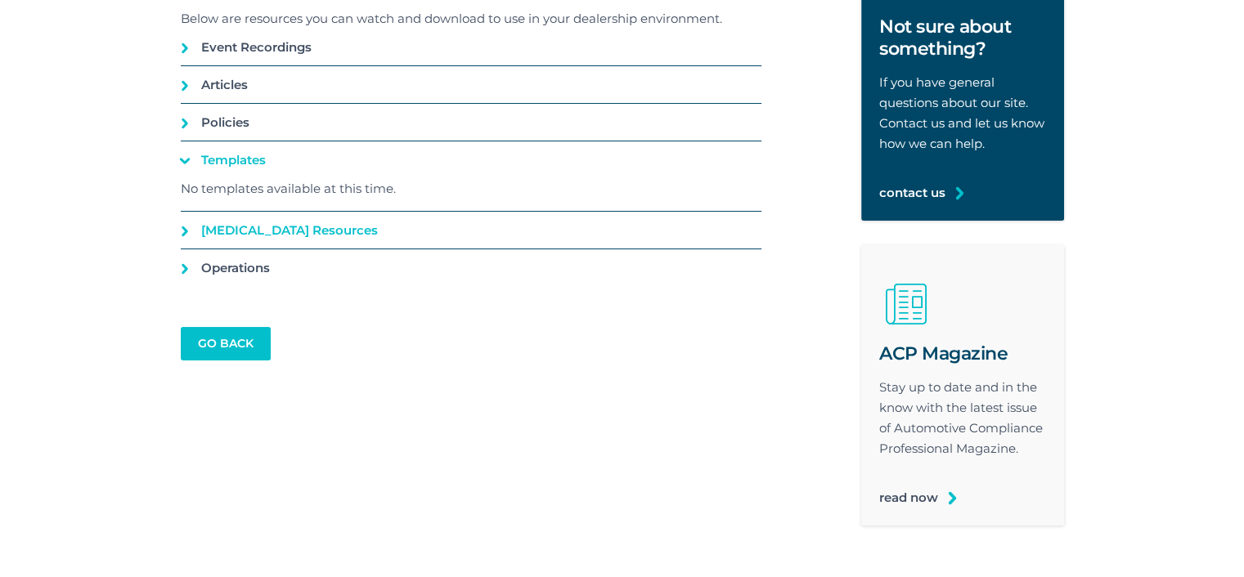
click at [200, 229] on link "[MEDICAL_DATA] Resources" at bounding box center [471, 230] width 581 height 37
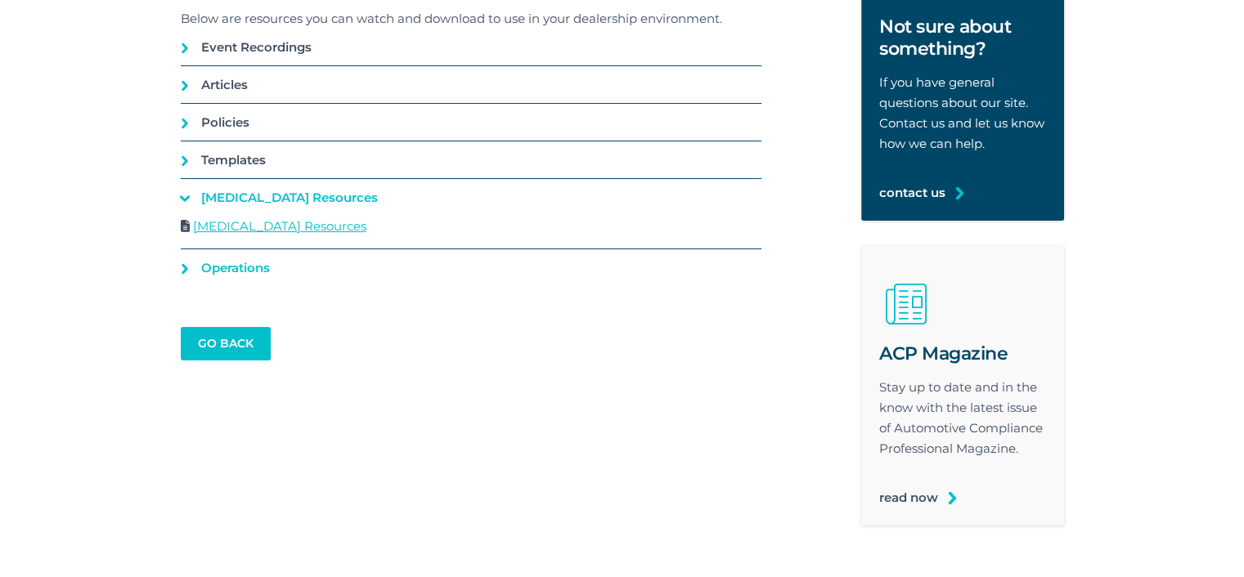
click at [197, 263] on link "Operations" at bounding box center [471, 267] width 581 height 37
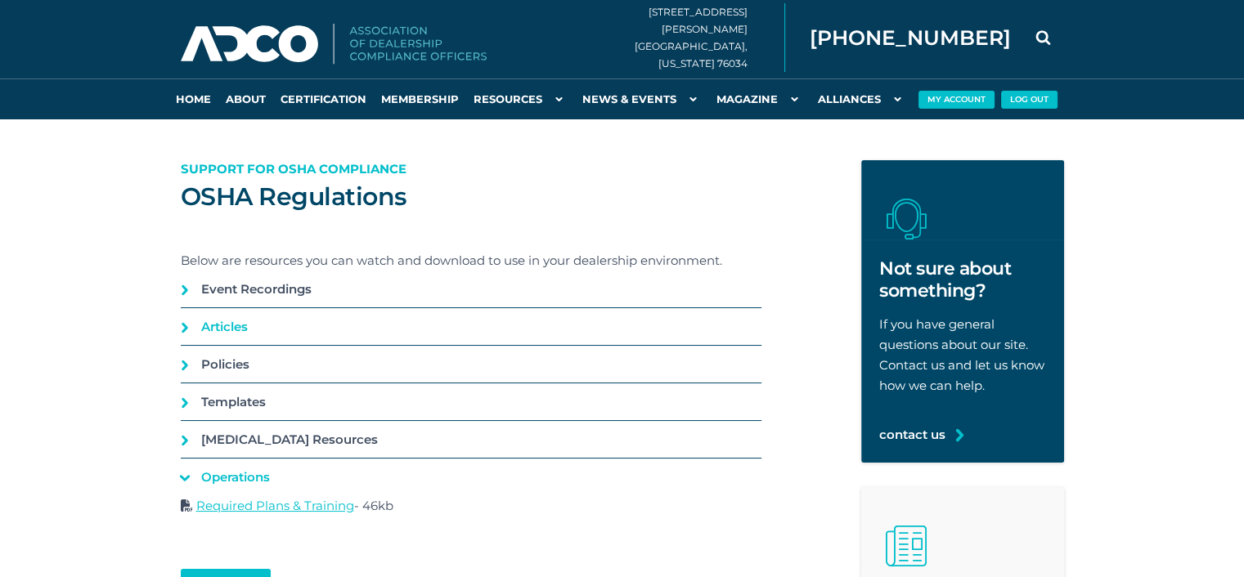
scroll to position [0, 0]
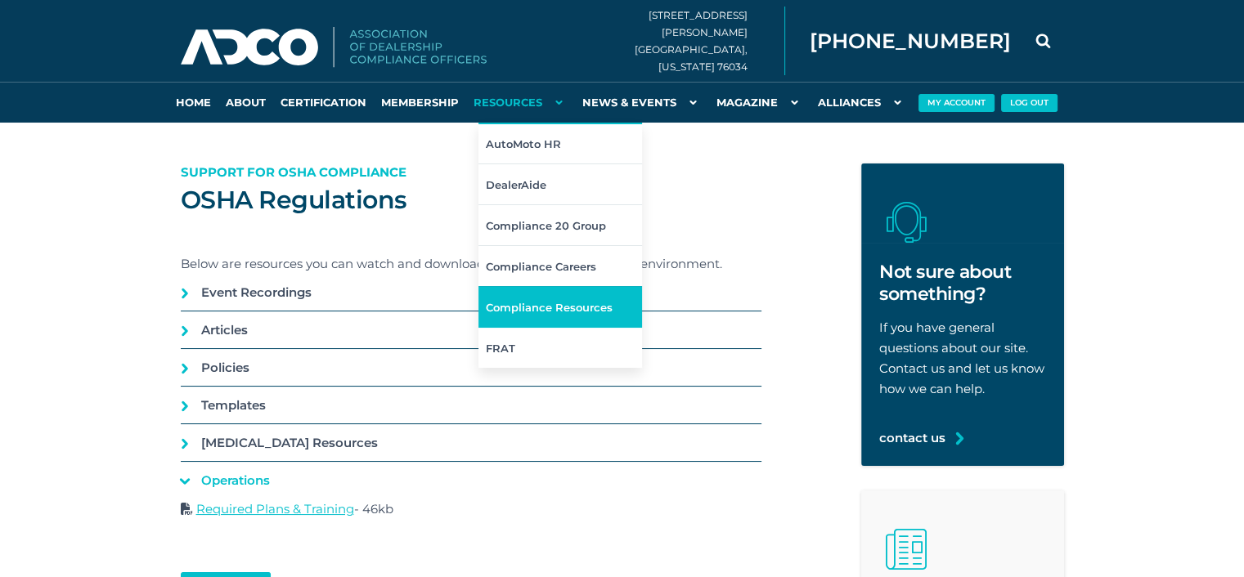
click at [532, 316] on link "Compliance Resources" at bounding box center [560, 306] width 164 height 41
